Goal: Task Accomplishment & Management: Use online tool/utility

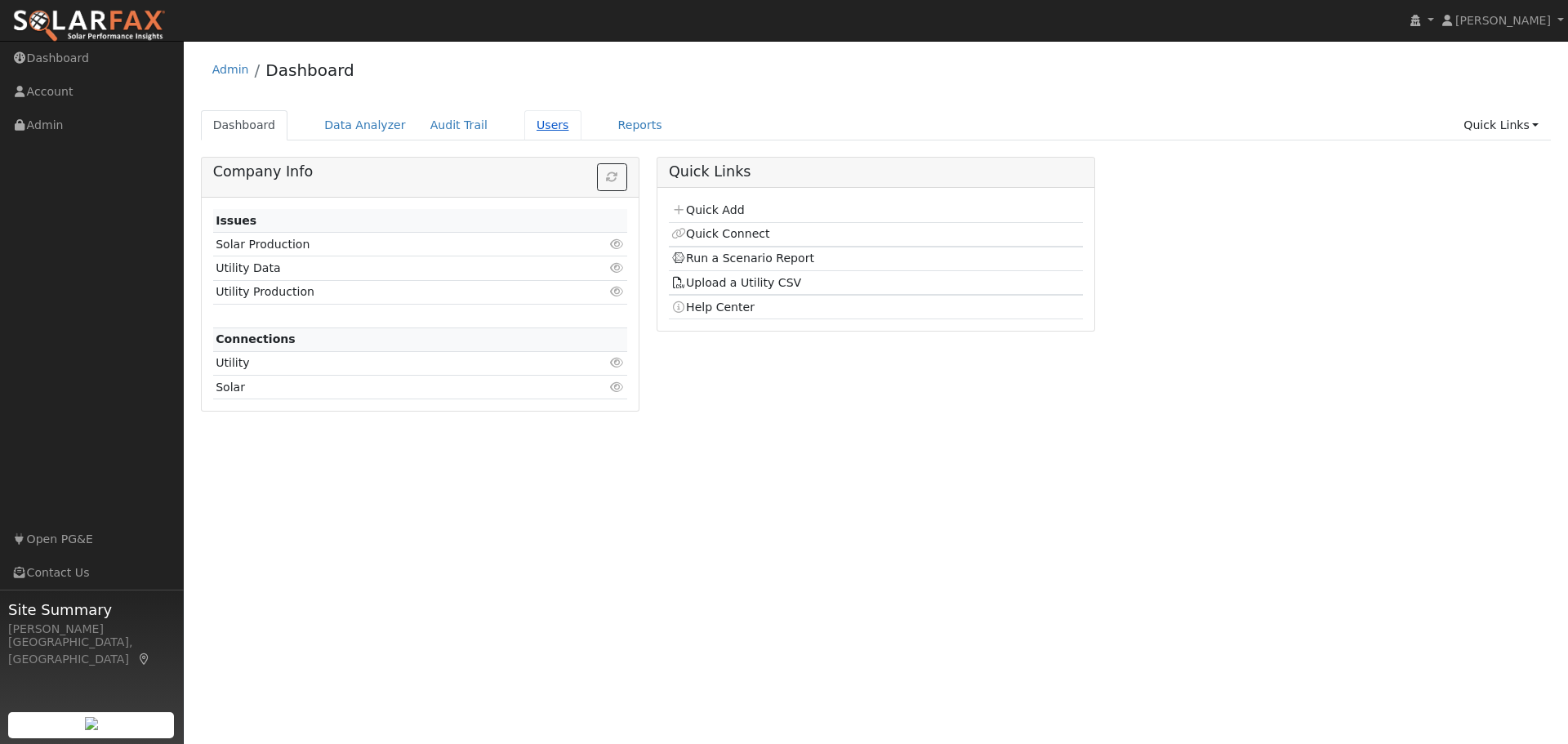
click at [524, 129] on link "Users" at bounding box center [552, 126] width 57 height 31
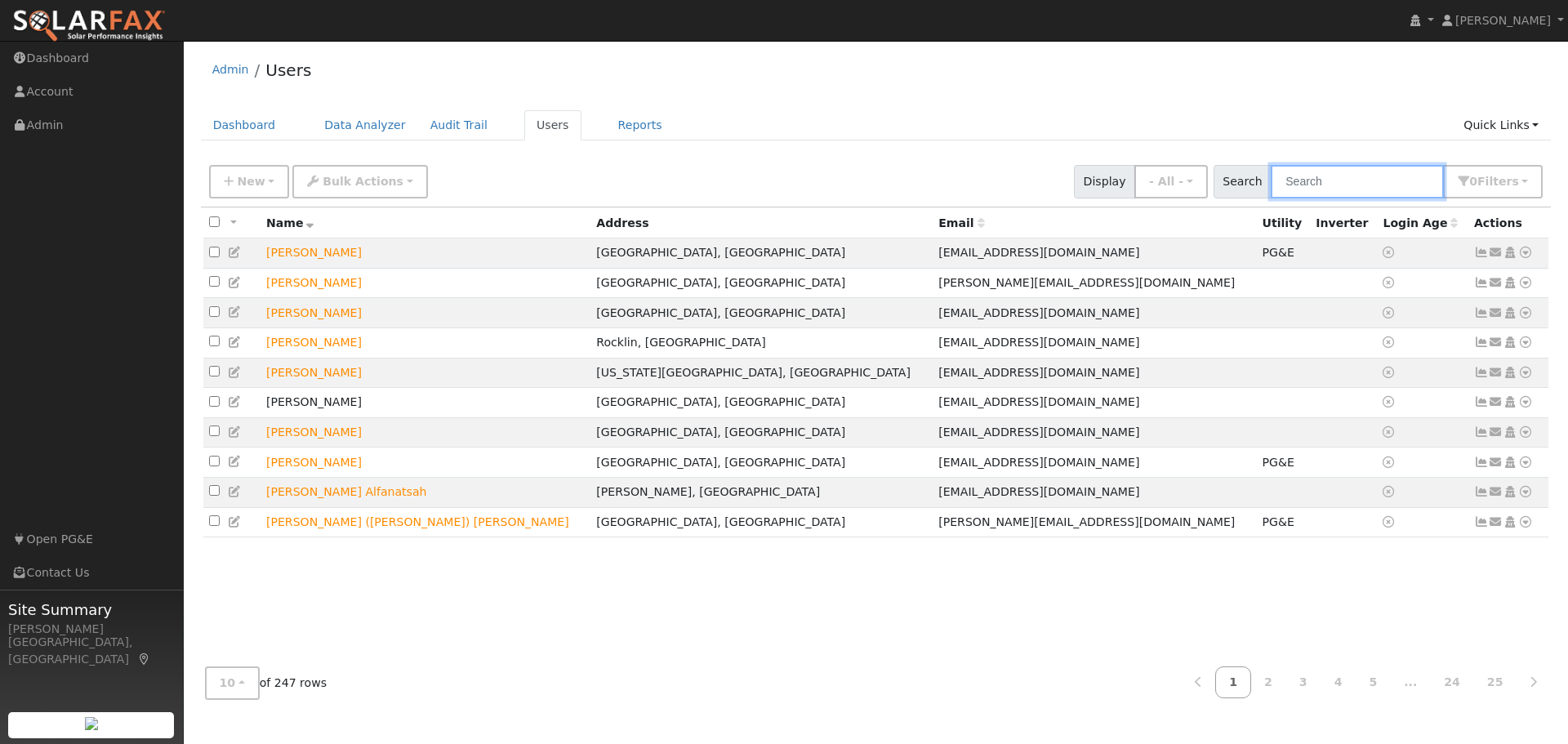
click at [1333, 182] on input "text" at bounding box center [1358, 182] width 173 height 34
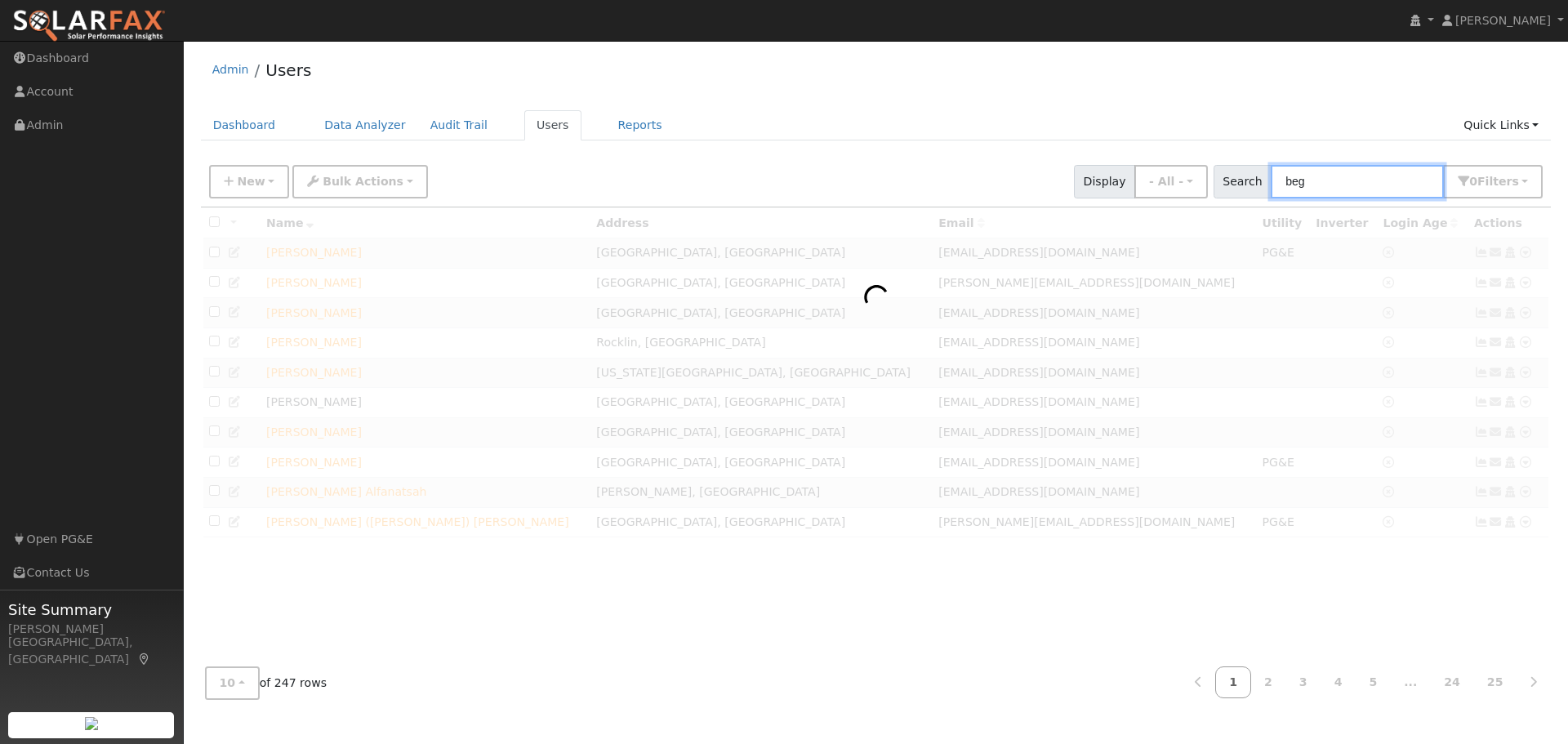
type input "beg"
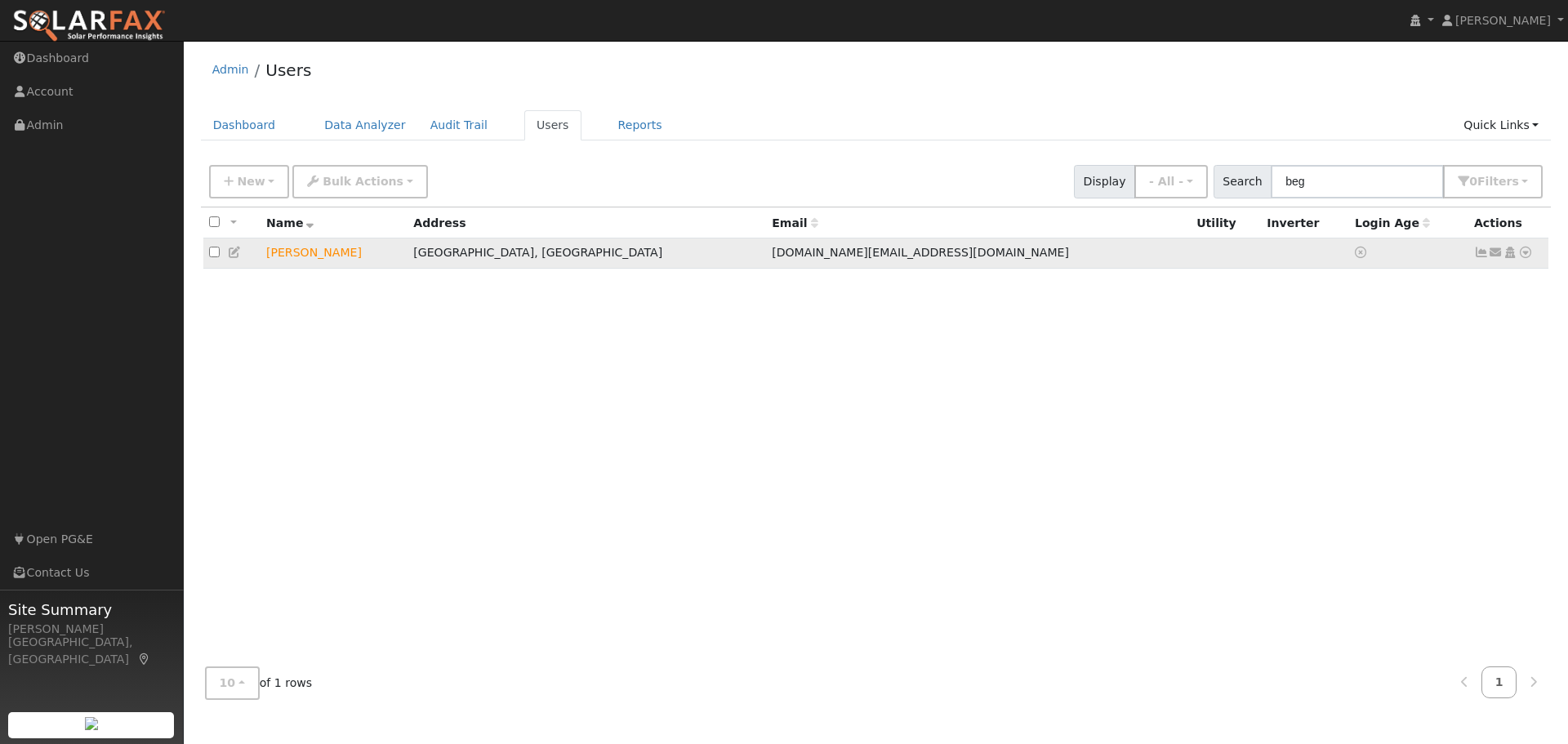
click at [1529, 256] on icon at bounding box center [1525, 253] width 15 height 12
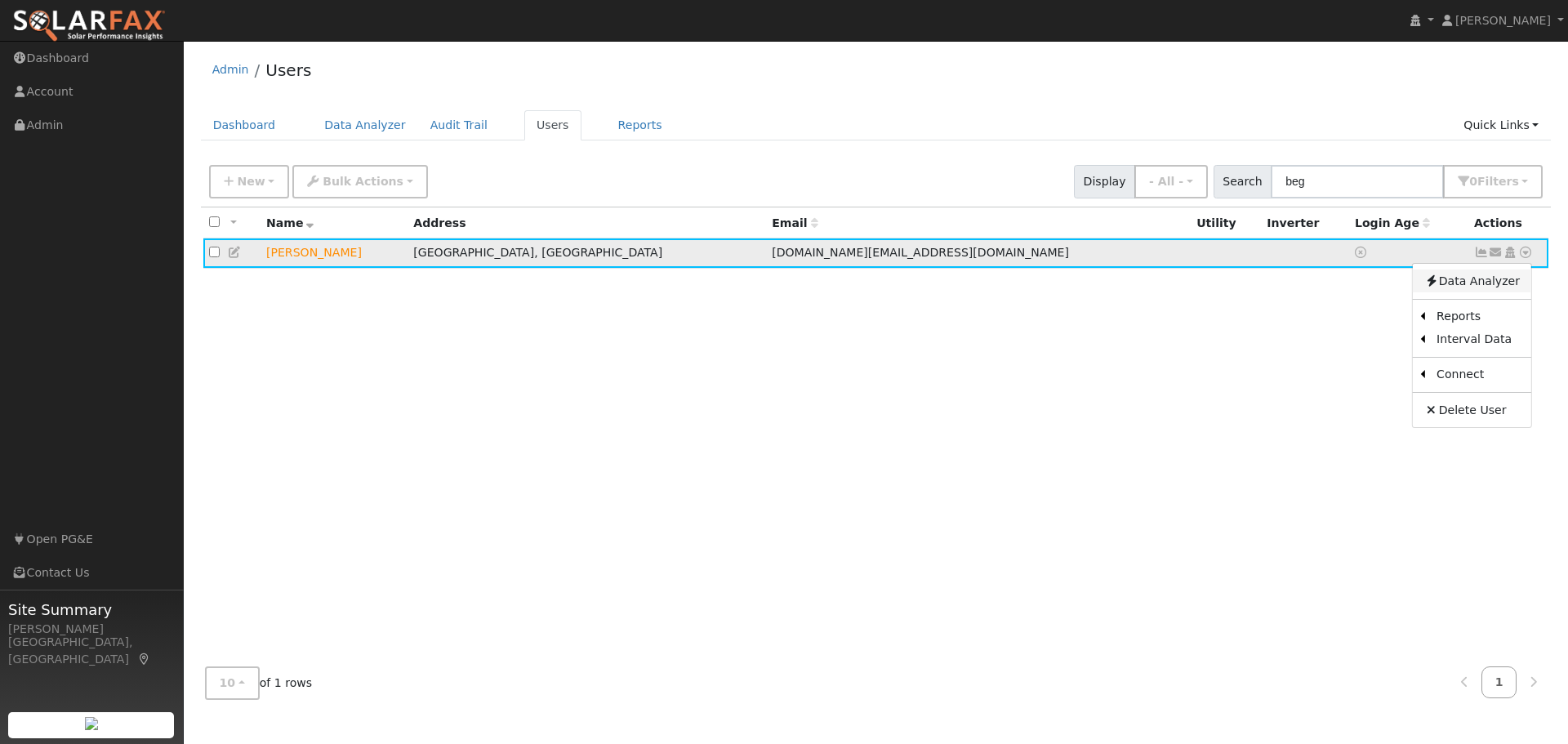
click at [1473, 281] on link "Data Analyzer" at bounding box center [1471, 282] width 118 height 23
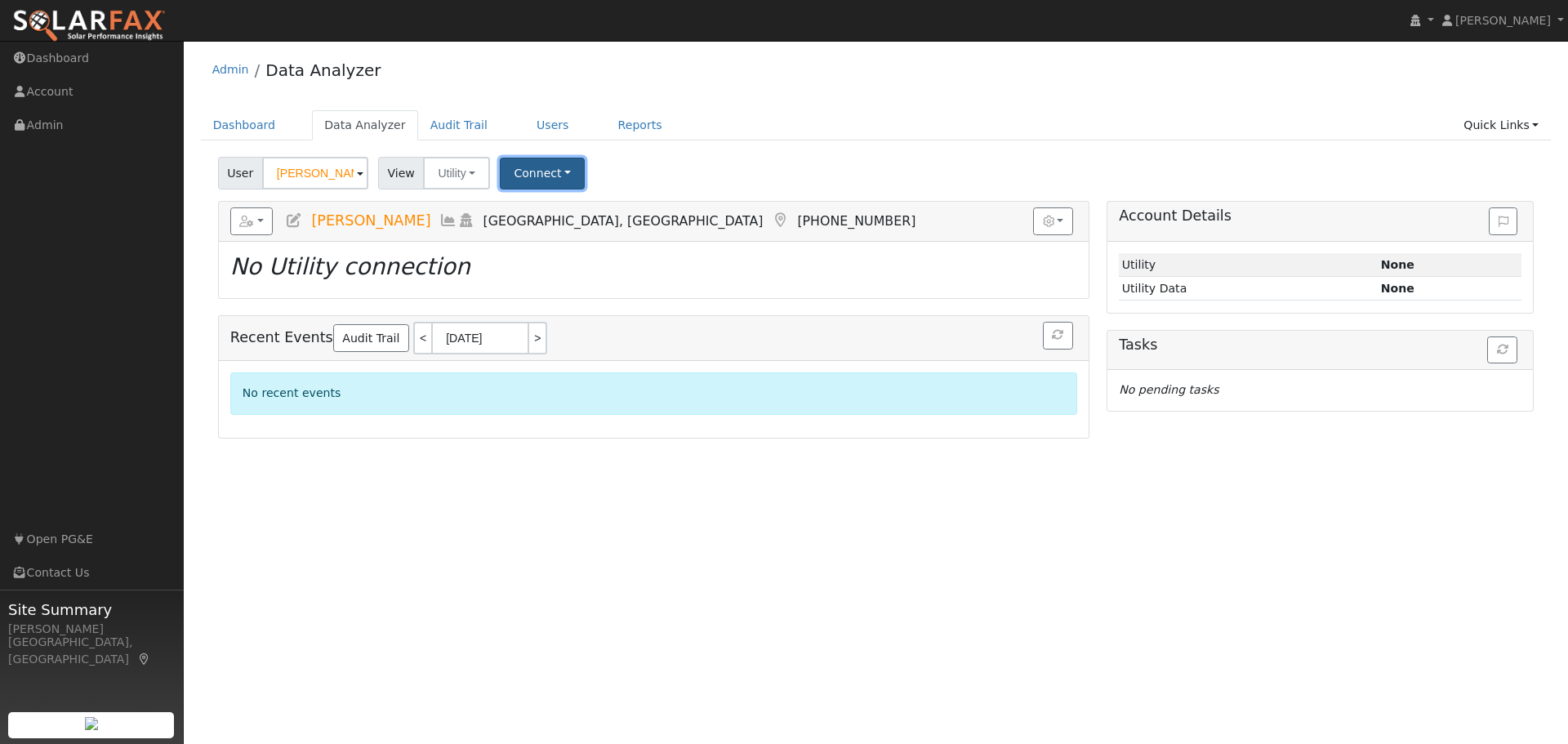
click at [533, 188] on button "Connect" at bounding box center [542, 173] width 85 height 32
click at [550, 209] on link "Select a Provider" at bounding box center [565, 209] width 127 height 23
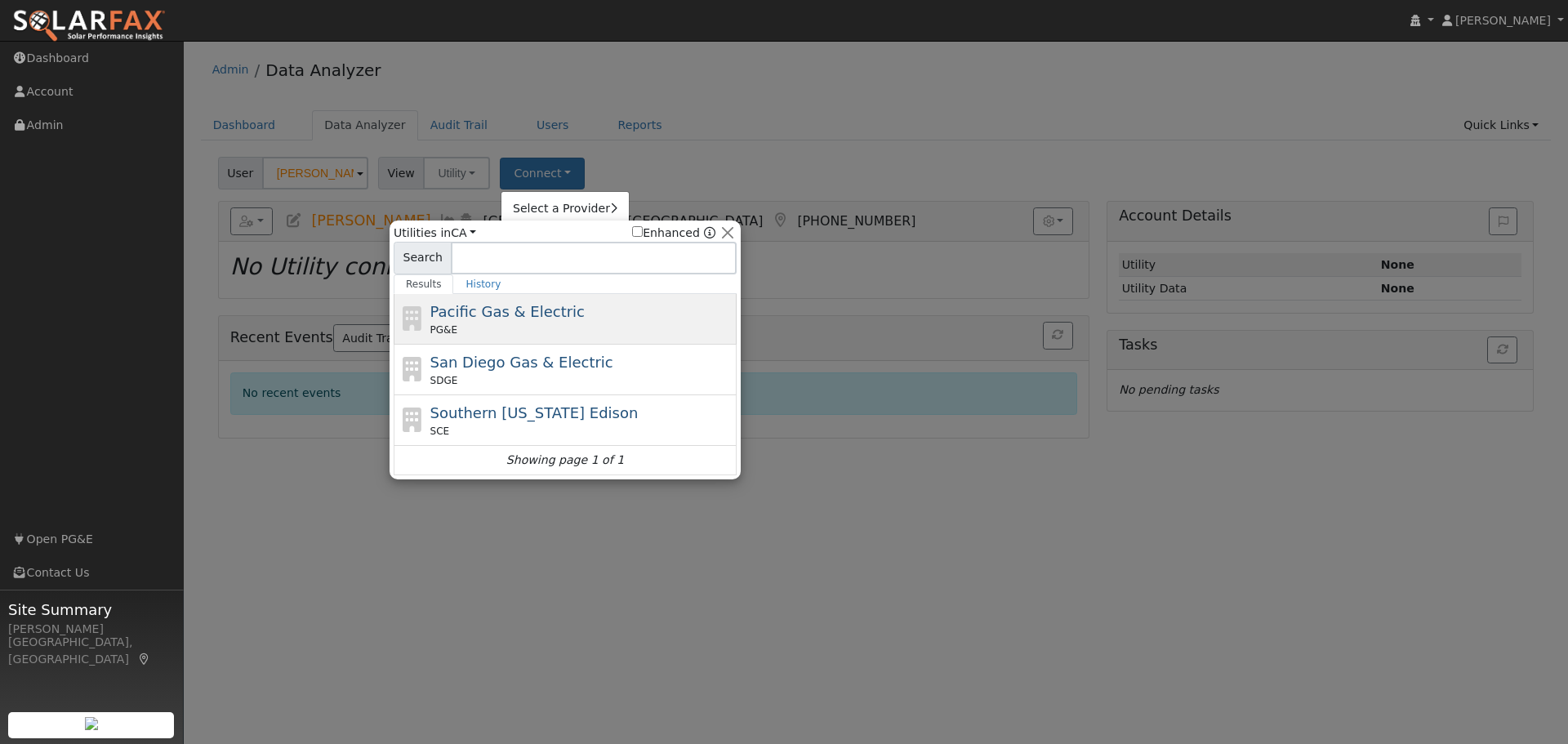
click at [533, 335] on div "PG&E" at bounding box center [581, 330] width 303 height 15
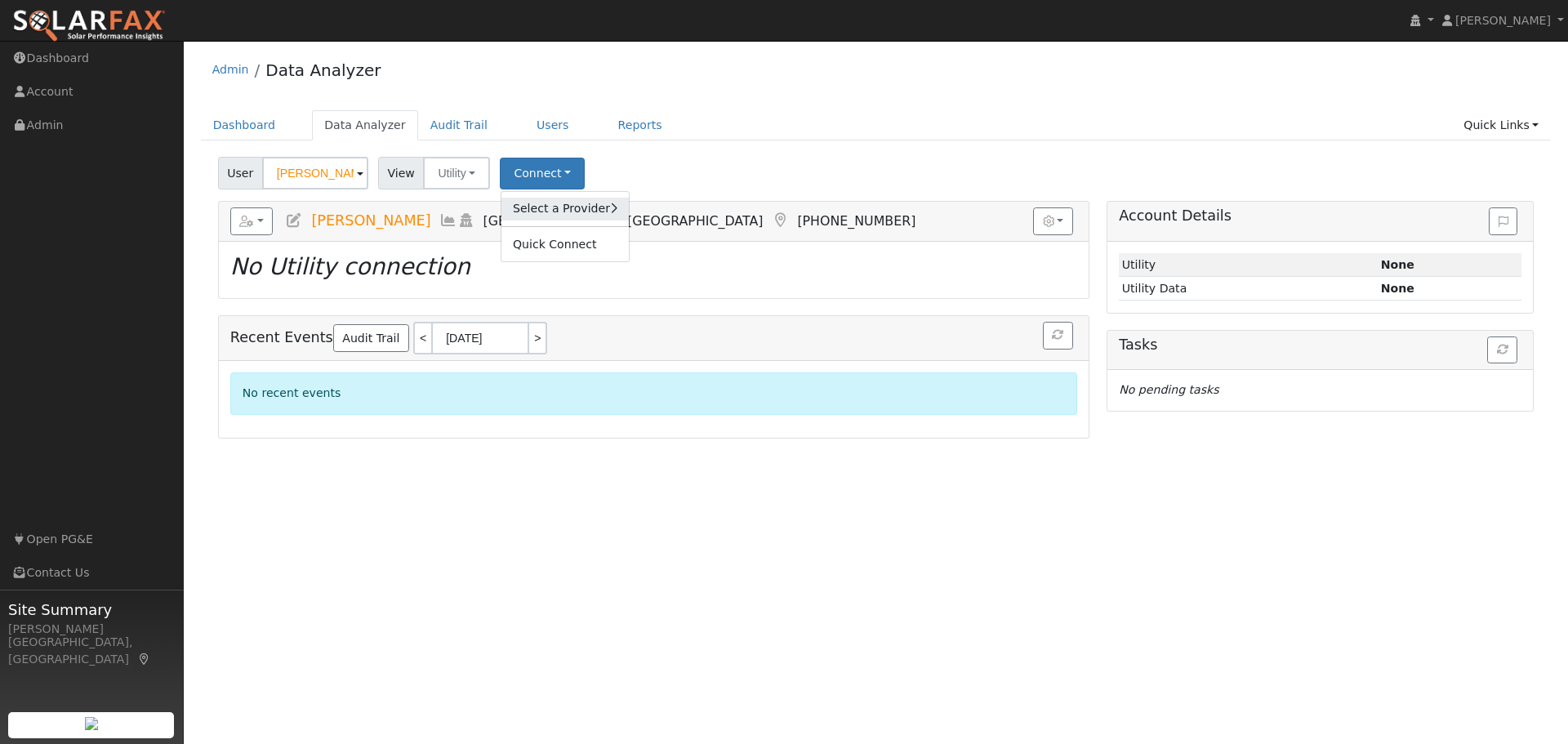
click at [536, 214] on link "Select a Provider" at bounding box center [565, 209] width 127 height 23
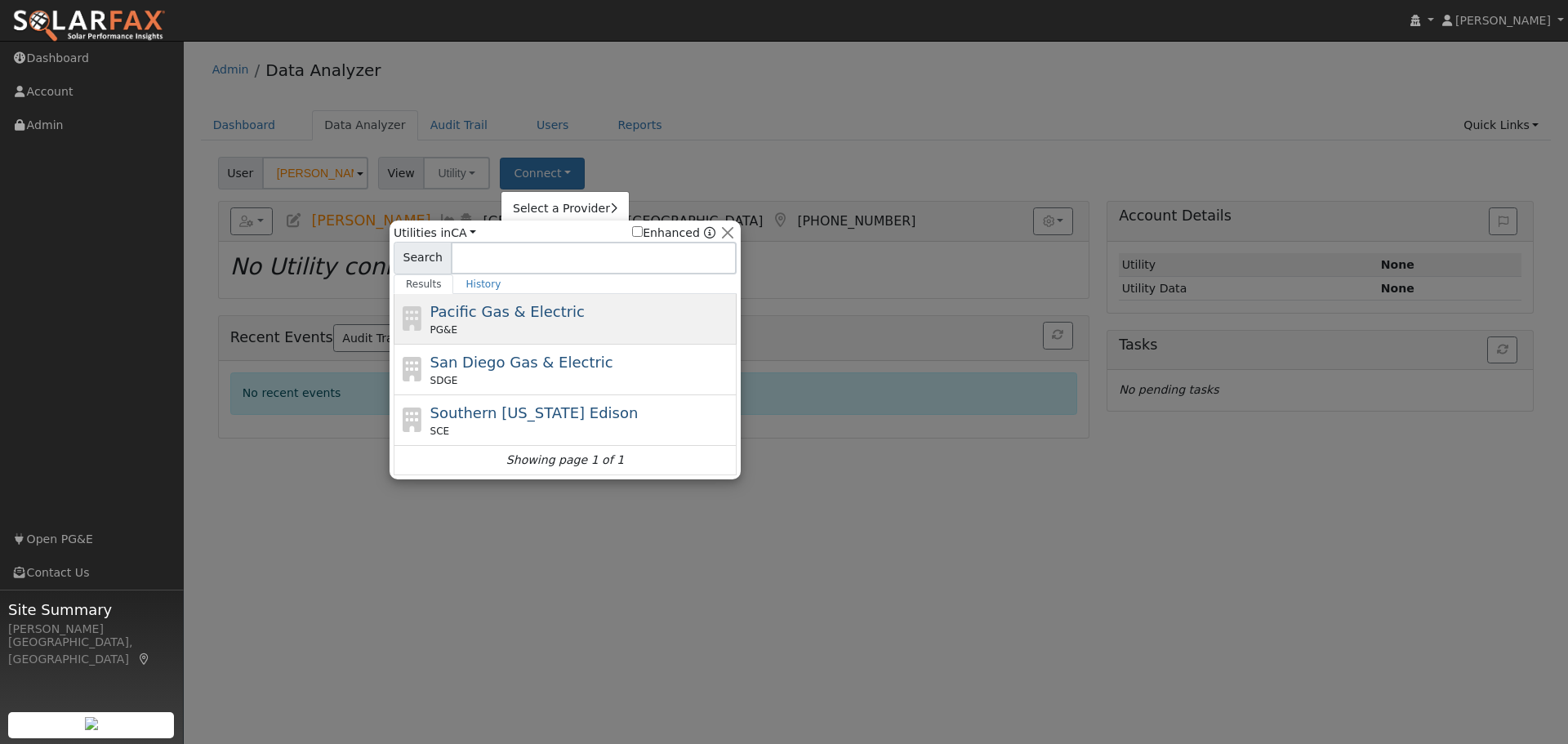
click at [513, 321] on div "Pacific Gas & Electric PG&E" at bounding box center [581, 319] width 303 height 37
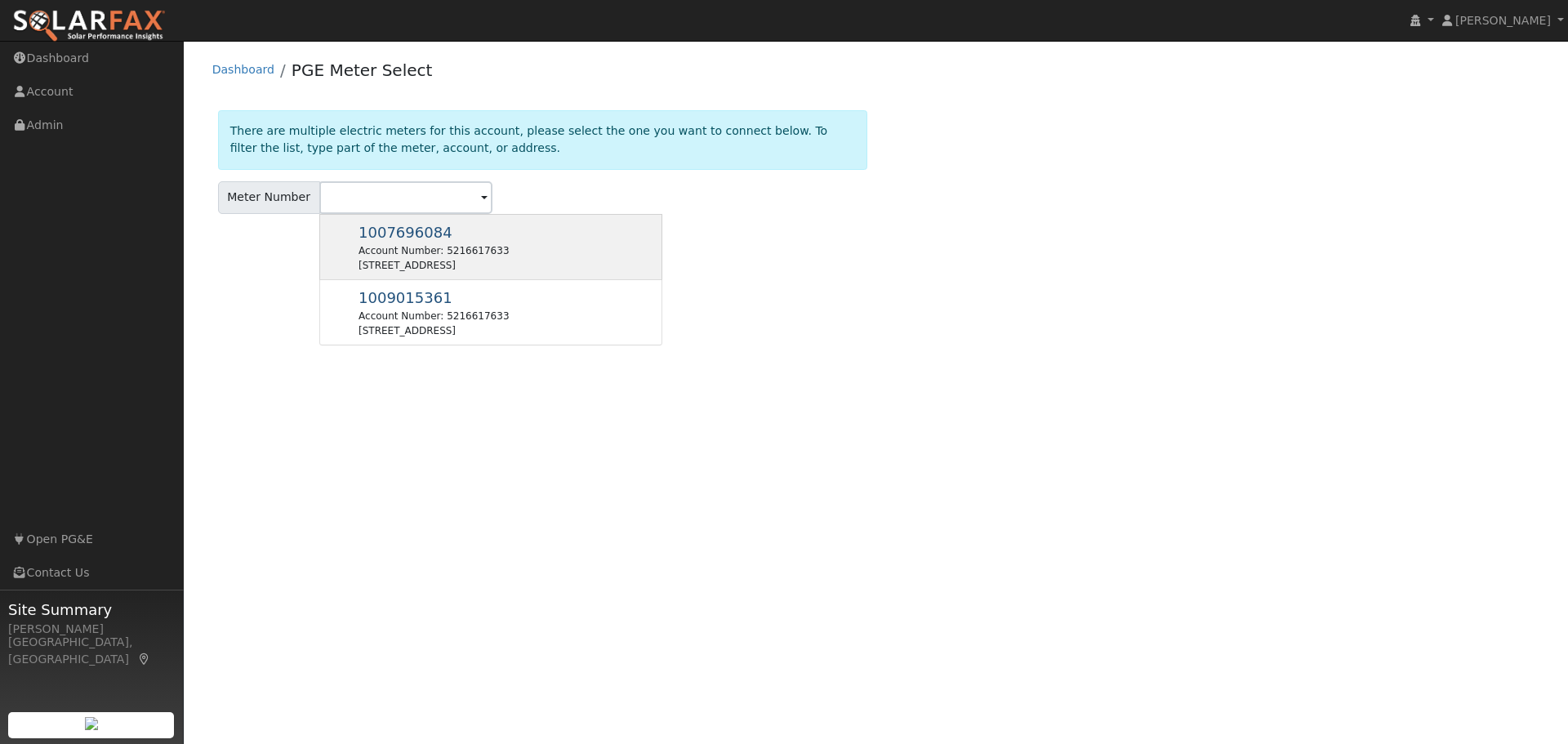
click at [514, 238] on div "1007696084 Account Number: 5216617633 [STREET_ADDRESS]" at bounding box center [491, 247] width 343 height 66
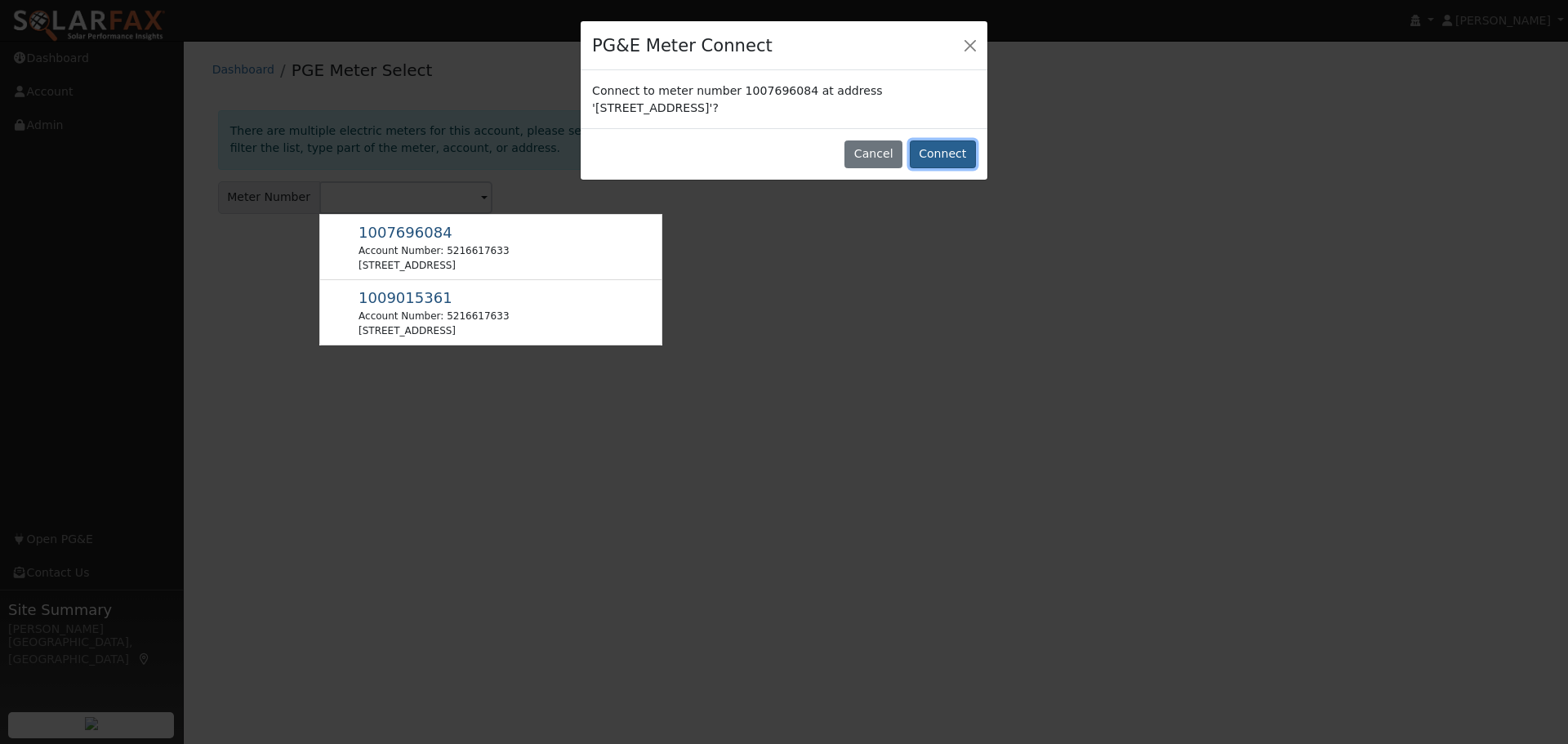
click at [942, 148] on button "Connect" at bounding box center [942, 154] width 66 height 28
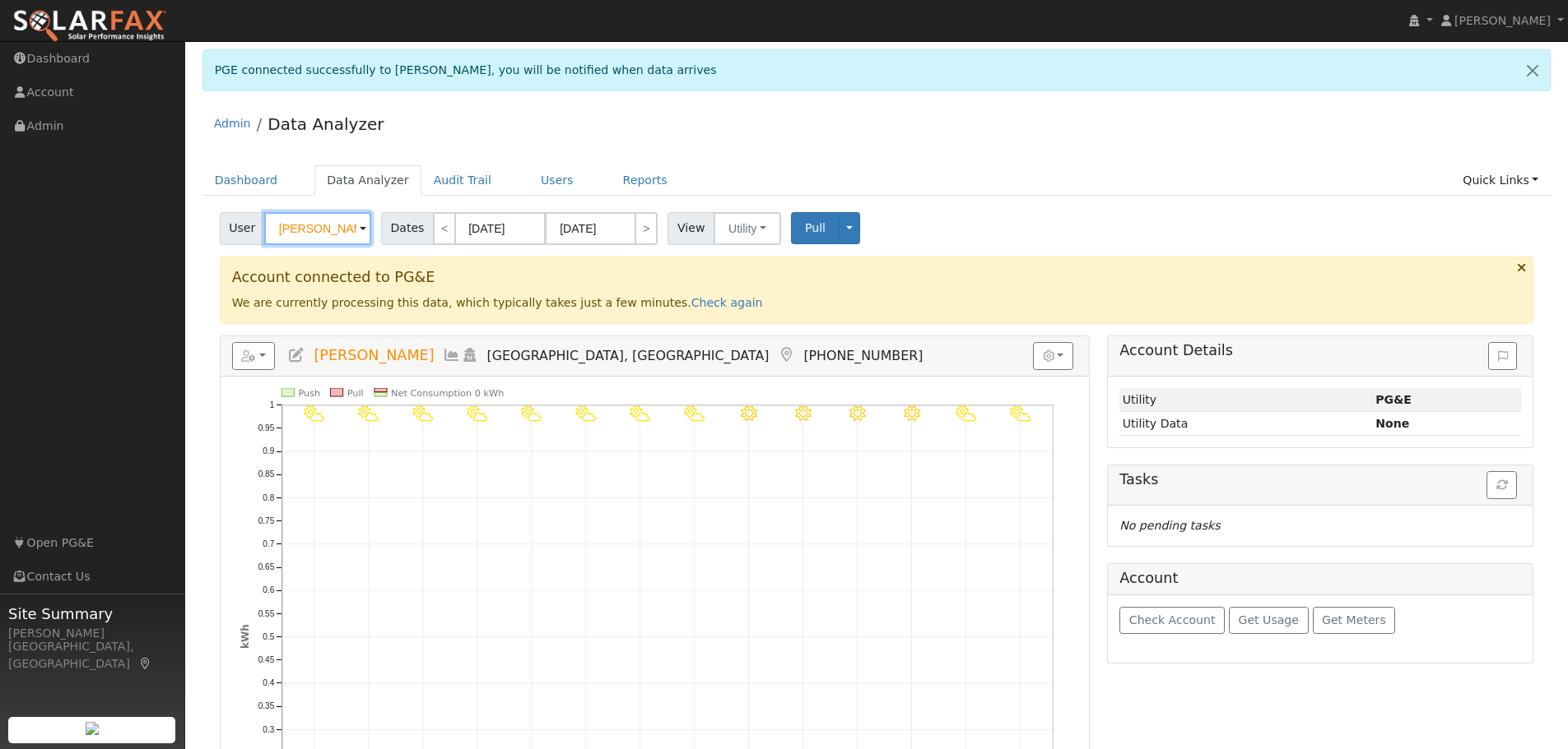
scroll to position [347, 0]
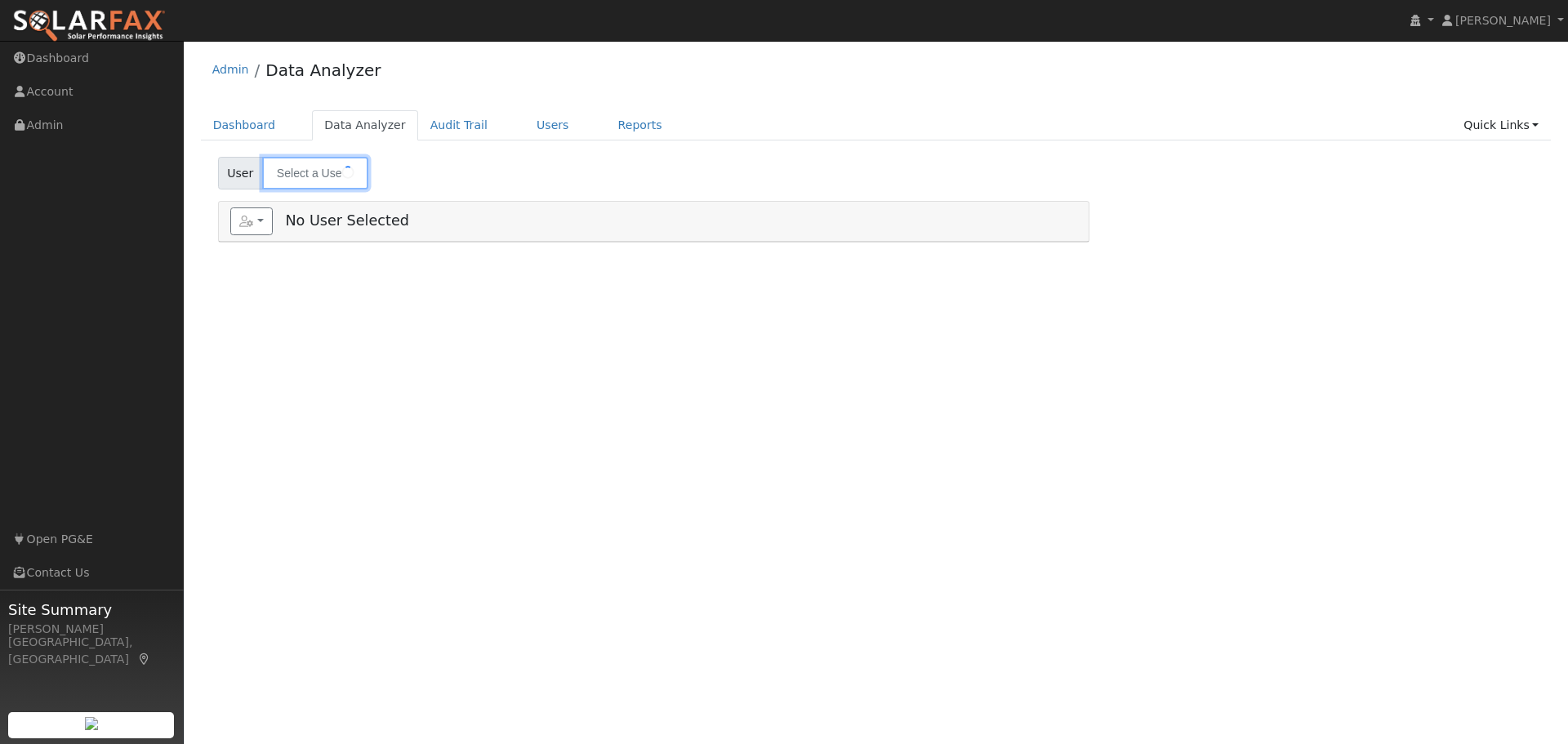
type input "[PERSON_NAME]"
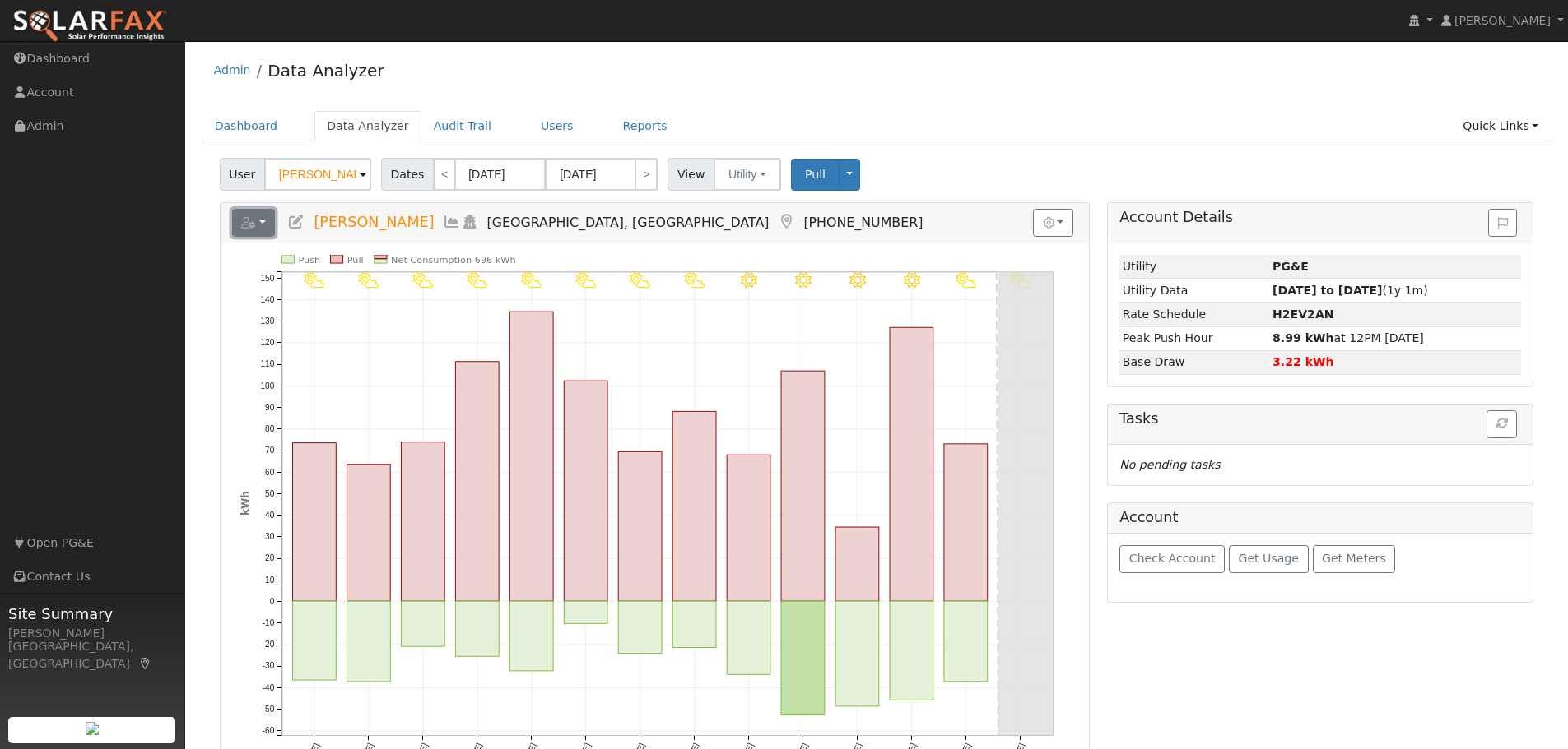
click at [262, 224] on button "button" at bounding box center [254, 223] width 43 height 28
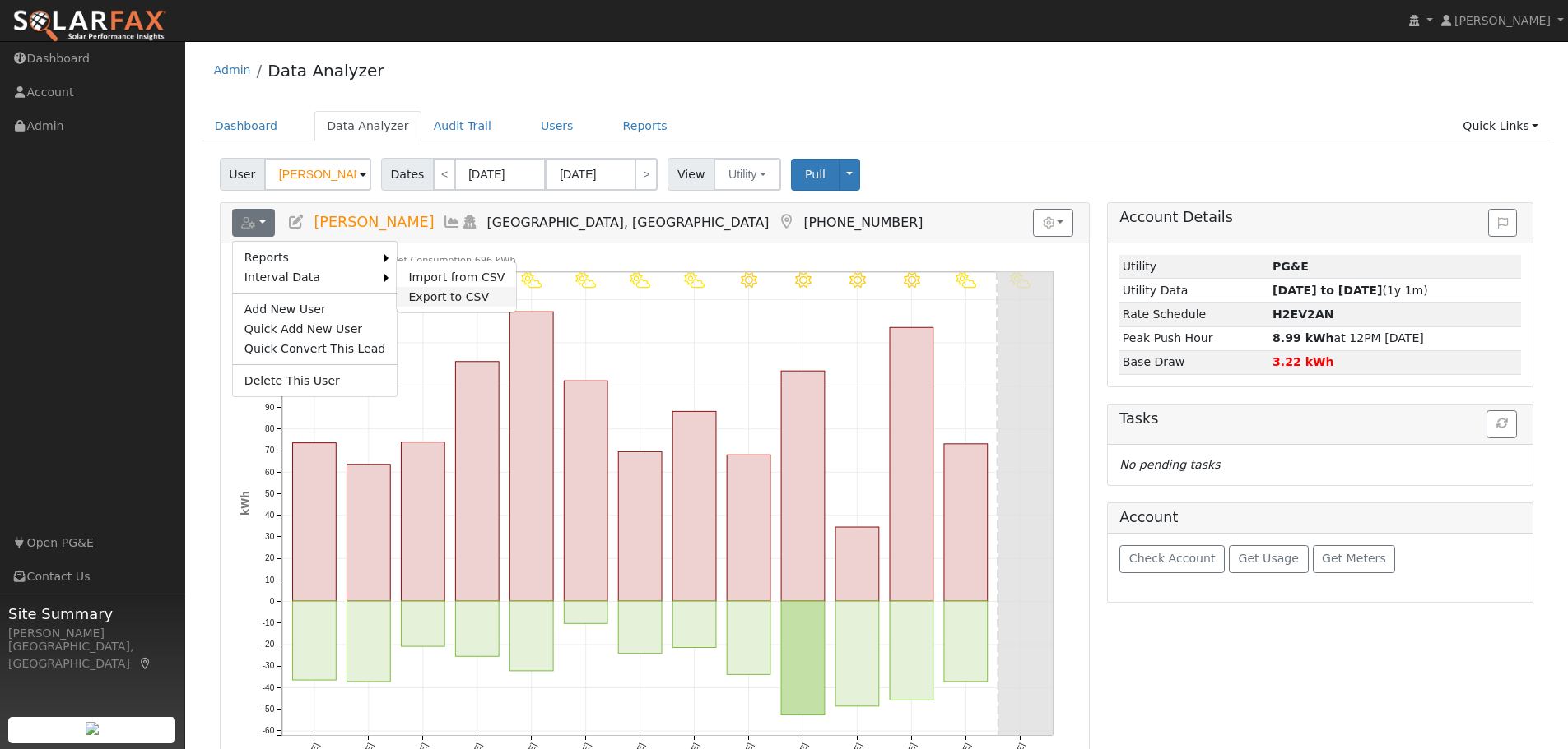
click at [442, 301] on link "Export to CSV" at bounding box center [456, 297] width 119 height 20
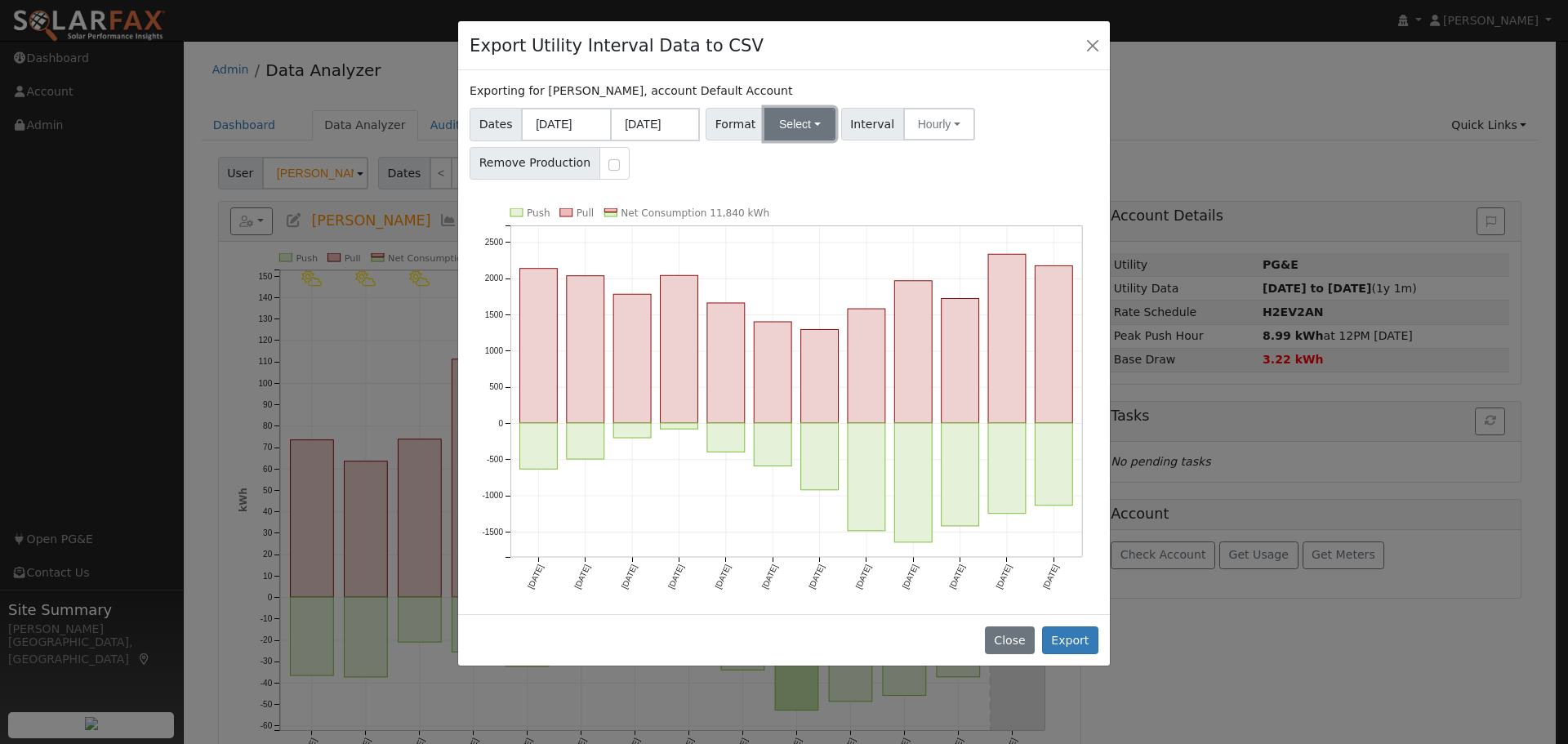
click at [807, 114] on button "Select" at bounding box center [800, 125] width 71 height 33
click at [797, 159] on link "Generic" at bounding box center [818, 160] width 116 height 23
click at [1072, 638] on button "Export" at bounding box center [1070, 641] width 56 height 28
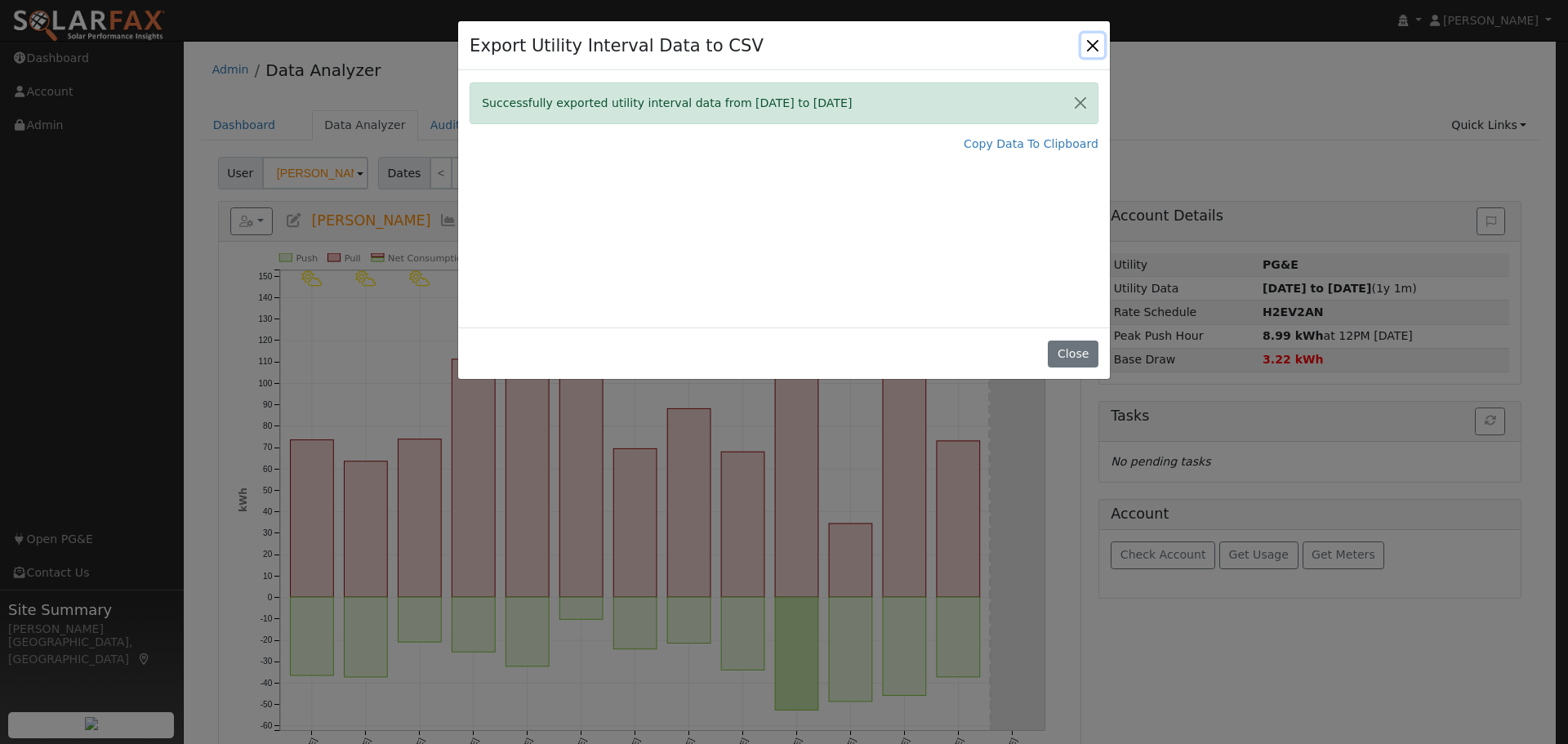
click at [1090, 50] on button "Close" at bounding box center [1093, 45] width 23 height 23
